Goal: Check status

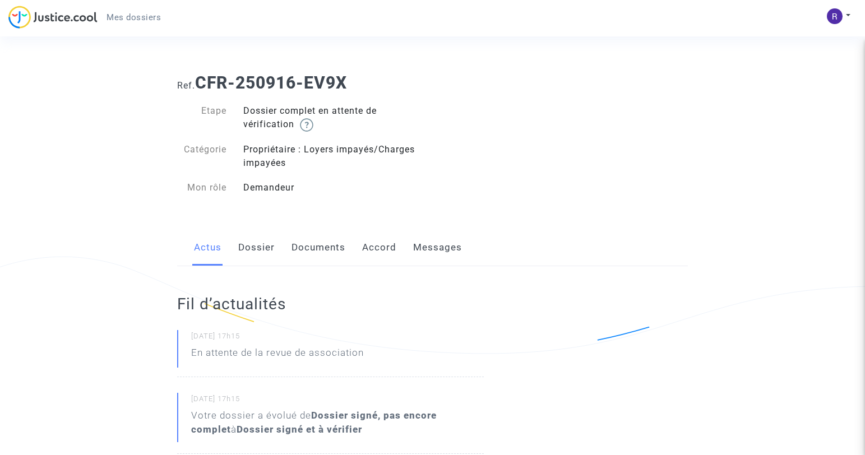
click at [73, 21] on img at bounding box center [52, 17] width 89 height 23
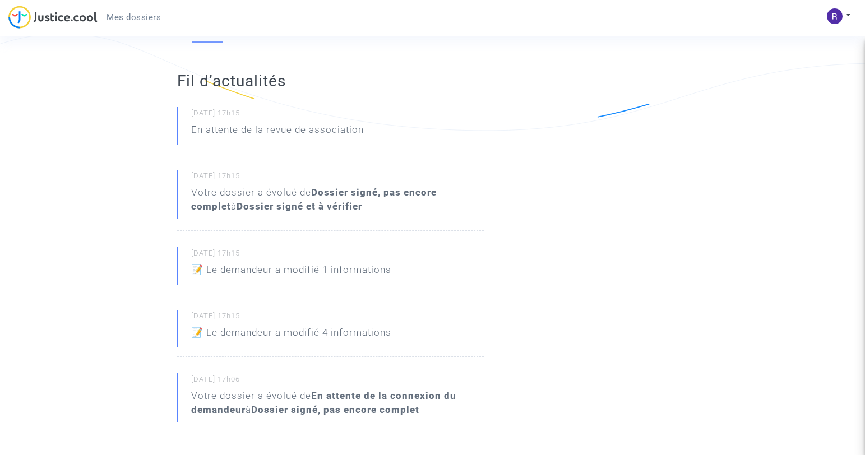
scroll to position [329, 0]
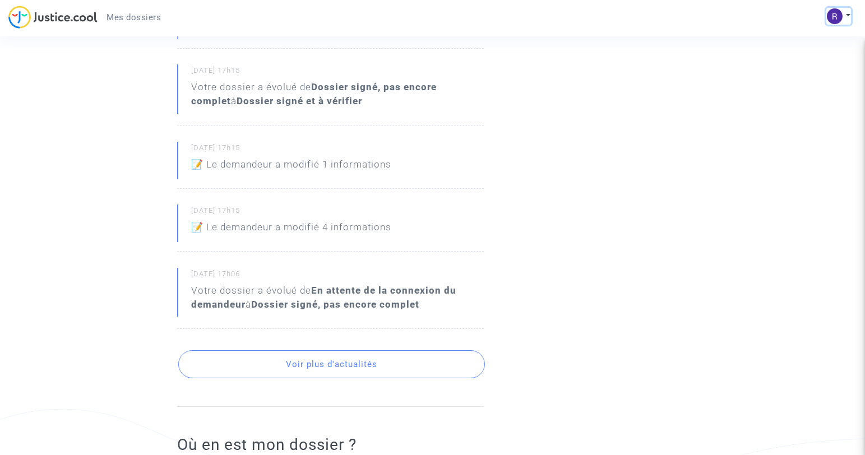
click at [843, 14] on button at bounding box center [839, 16] width 25 height 17
click at [632, 178] on div "Fil d’actualités 16/09/2025 - 17h15 En attente de la revue de association 16/09…" at bounding box center [433, 372] width 528 height 869
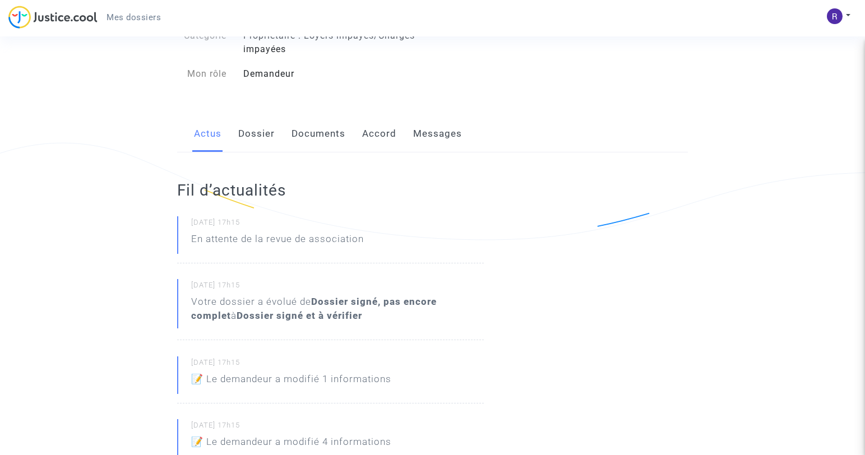
scroll to position [90, 0]
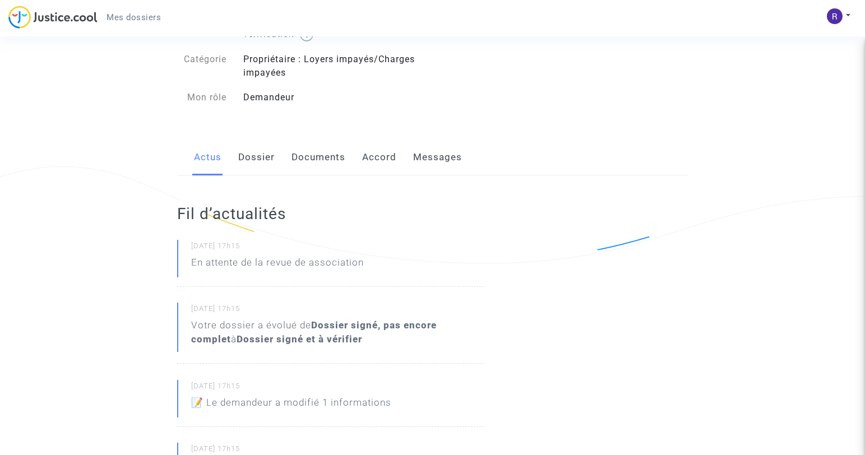
click at [250, 154] on link "Dossier" at bounding box center [256, 157] width 36 height 37
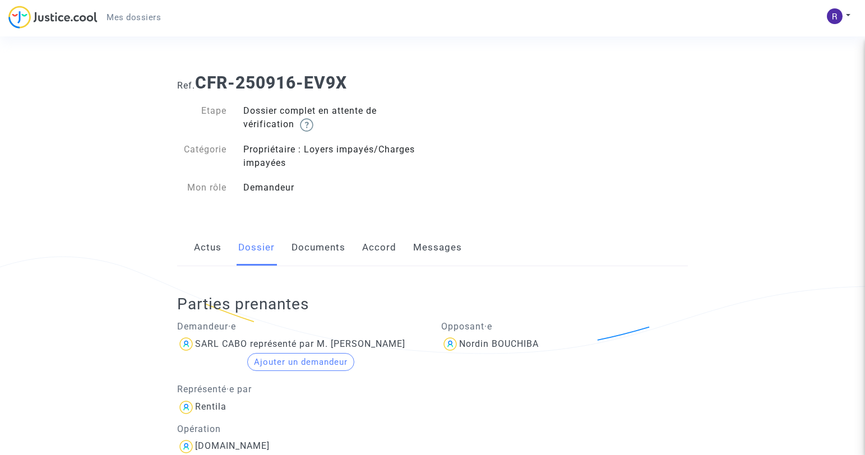
click at [328, 242] on link "Documents" at bounding box center [319, 247] width 54 height 37
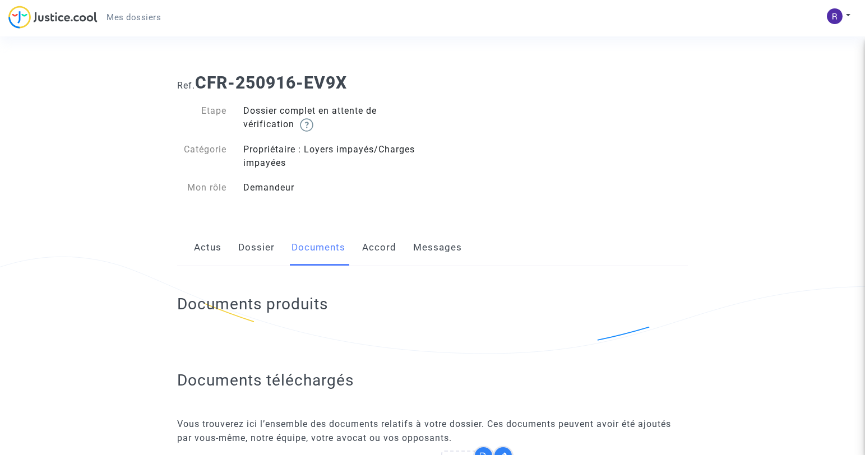
click at [381, 241] on link "Accord" at bounding box center [379, 247] width 34 height 37
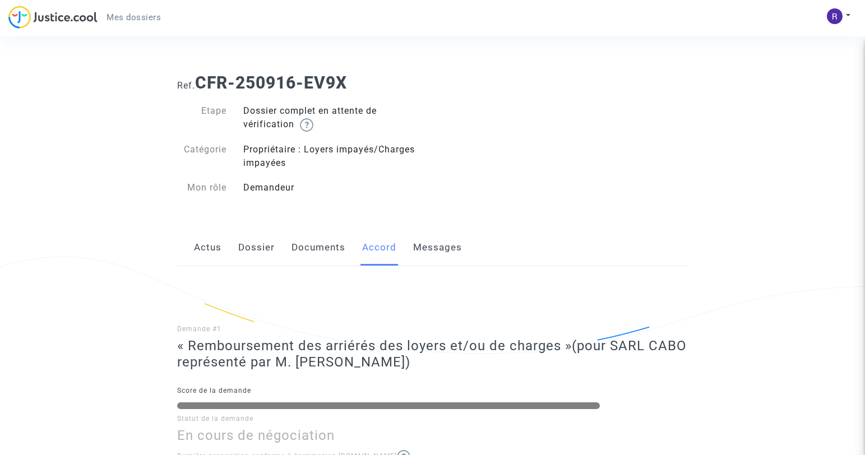
click at [420, 246] on link "Messages" at bounding box center [437, 247] width 49 height 37
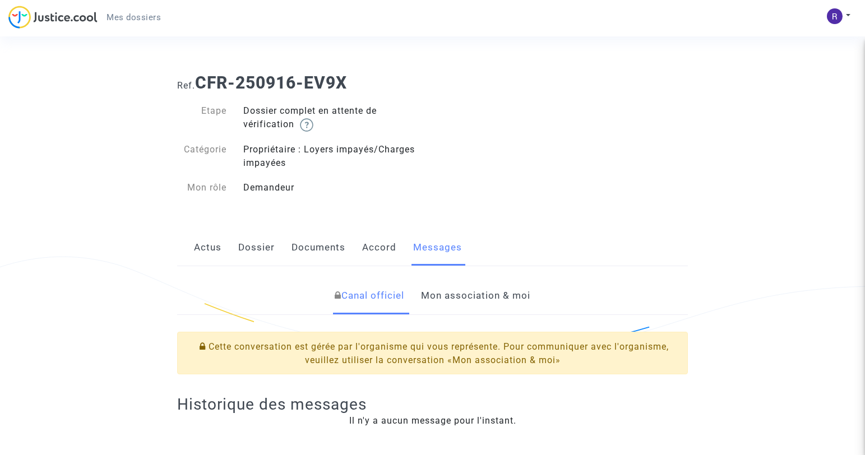
click at [213, 248] on link "Actus" at bounding box center [207, 247] width 27 height 37
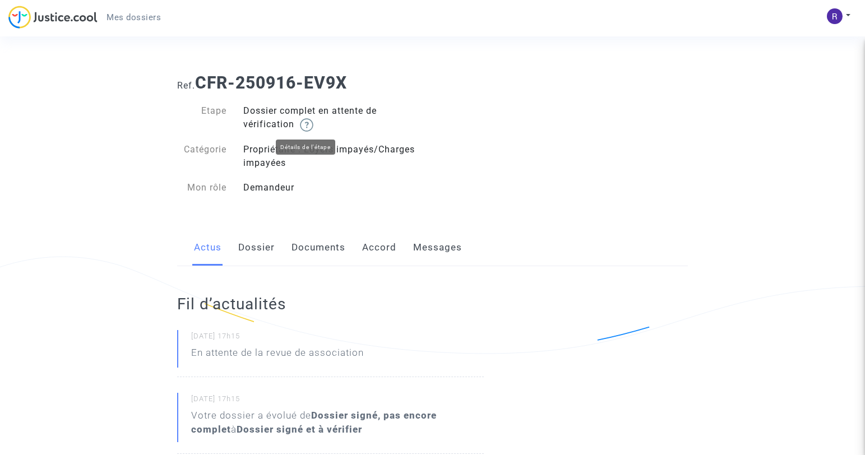
click at [312, 124] on img at bounding box center [306, 124] width 13 height 13
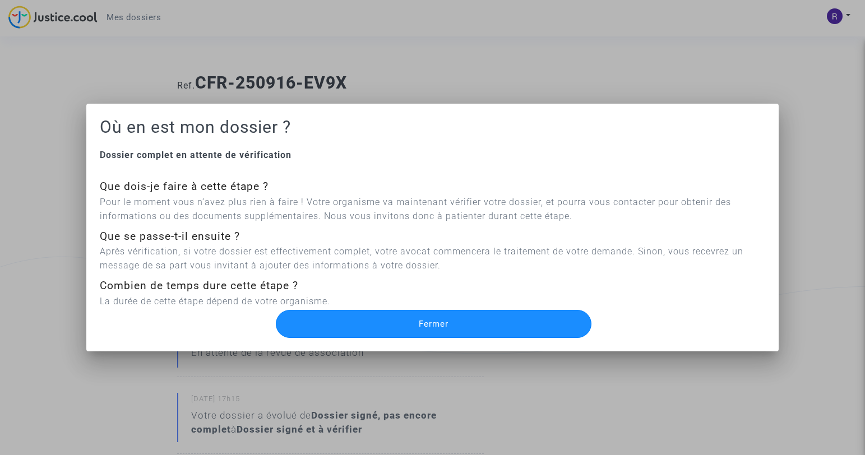
click at [425, 331] on button "Fermer" at bounding box center [434, 324] width 316 height 28
